Goal: Book appointment/travel/reservation

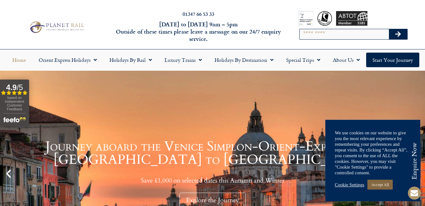
click at [388, 186] on link "Accept All" at bounding box center [379, 184] width 25 height 10
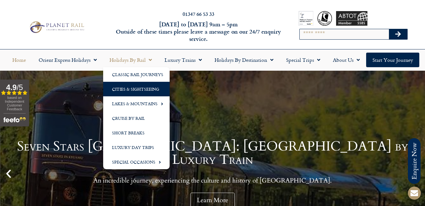
click at [134, 89] on link "Cities & Sightseeing" at bounding box center [136, 89] width 66 height 15
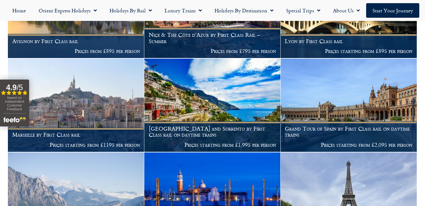
scroll to position [2113, 0]
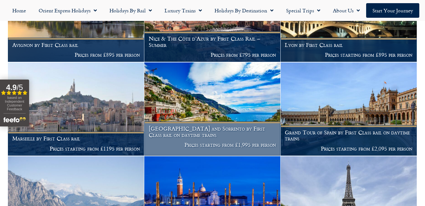
click at [191, 138] on h1 "Rome and Sorrento by First Class rail on daytime trains" at bounding box center [213, 131] width 128 height 12
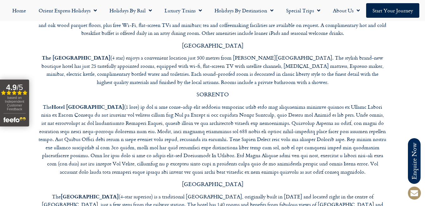
scroll to position [2005, 0]
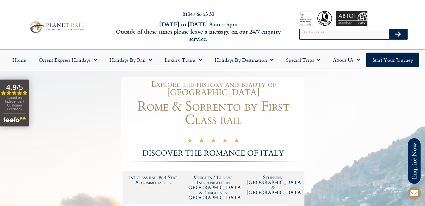
scroll to position [180, 0]
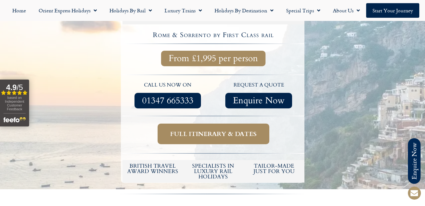
click at [205, 130] on span "Full itinerary & dates" at bounding box center [213, 134] width 86 height 8
click at [210, 130] on span "Full itinerary & dates" at bounding box center [213, 134] width 86 height 8
click at [21, 12] on link "Home" at bounding box center [19, 10] width 26 height 15
